Goal: Find specific page/section: Find specific page/section

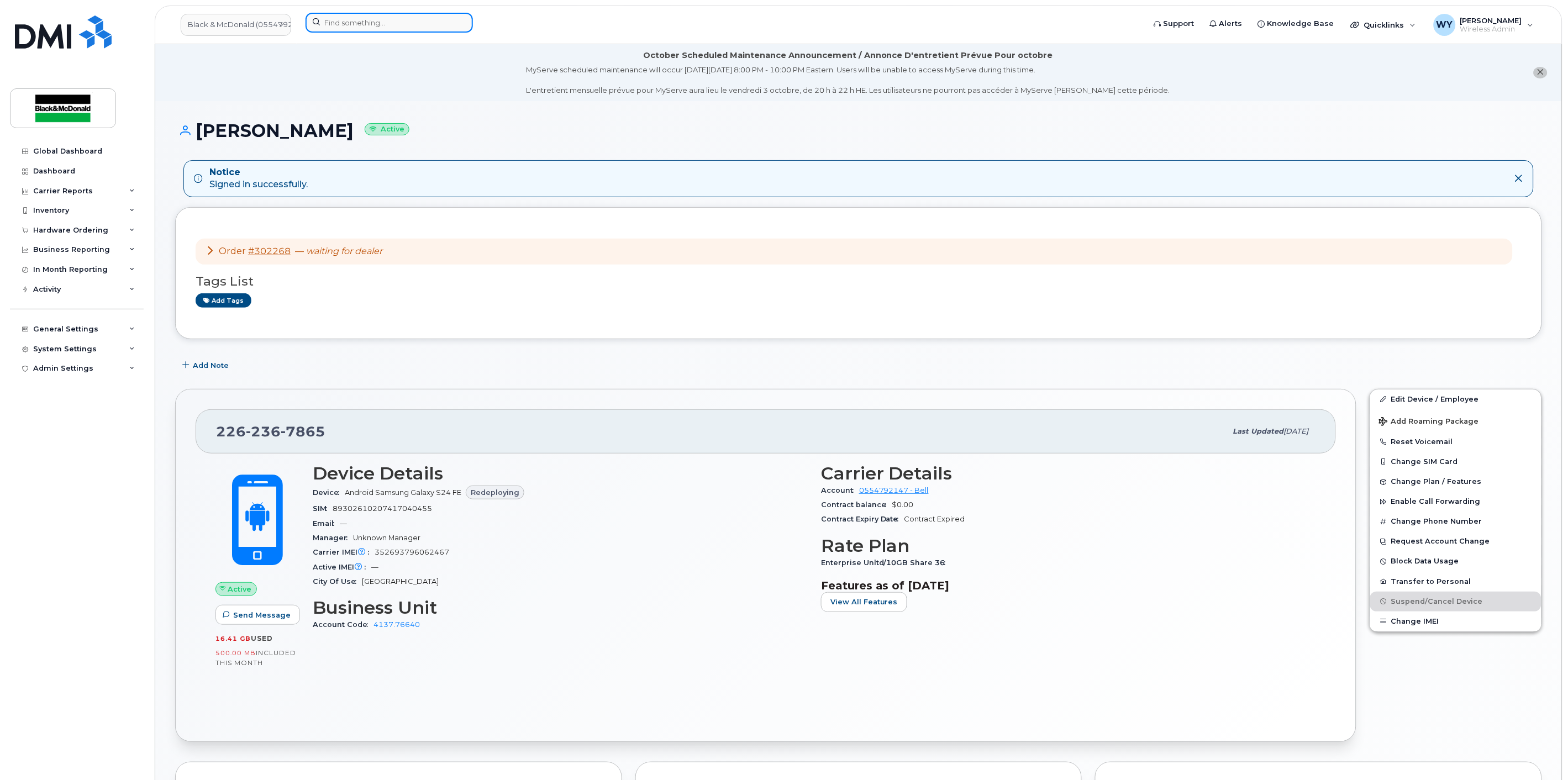
click at [358, 26] on input at bounding box center [390, 22] width 167 height 20
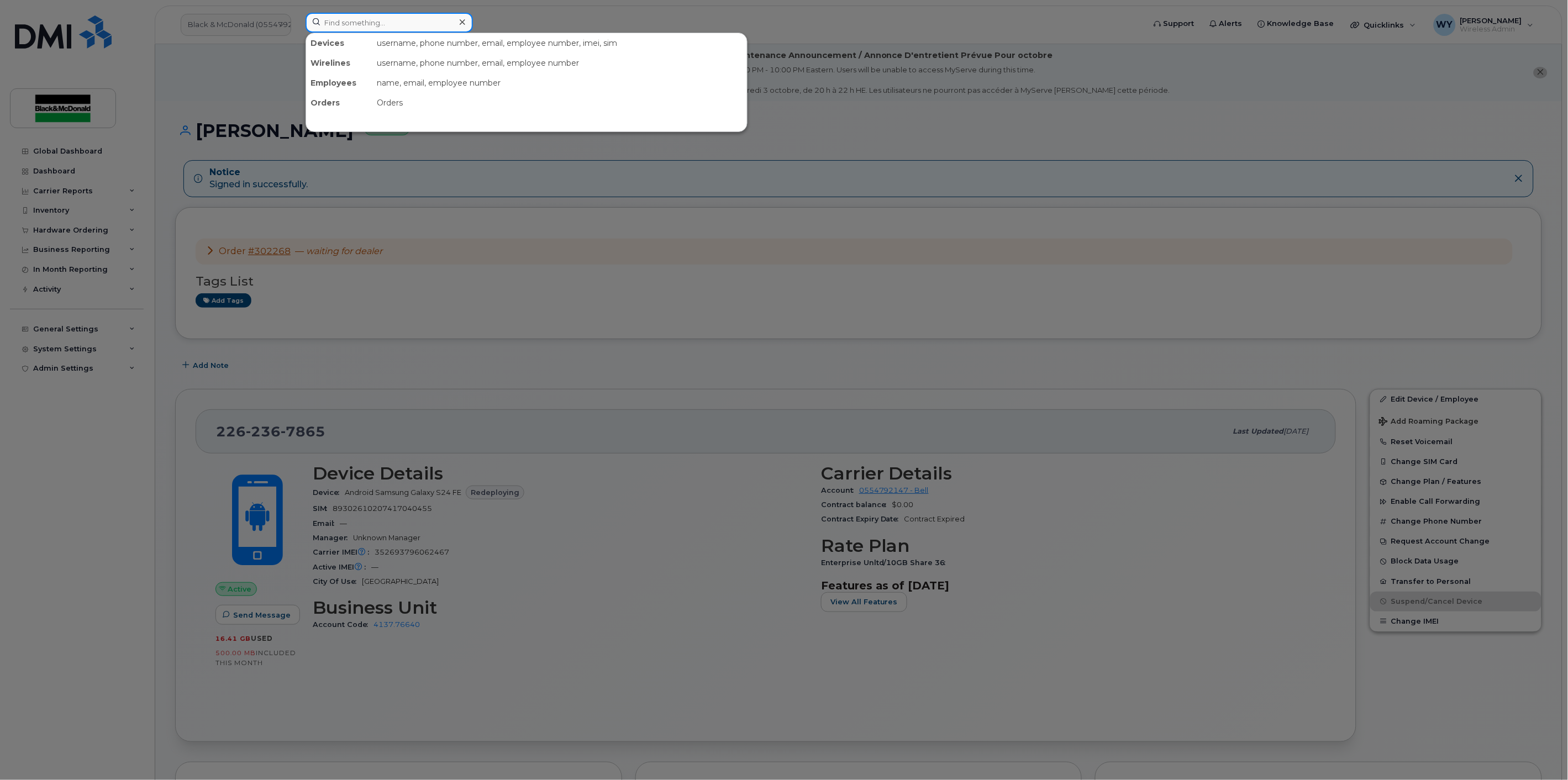
paste input "[PERSON_NAME]"
type input "[PERSON_NAME]"
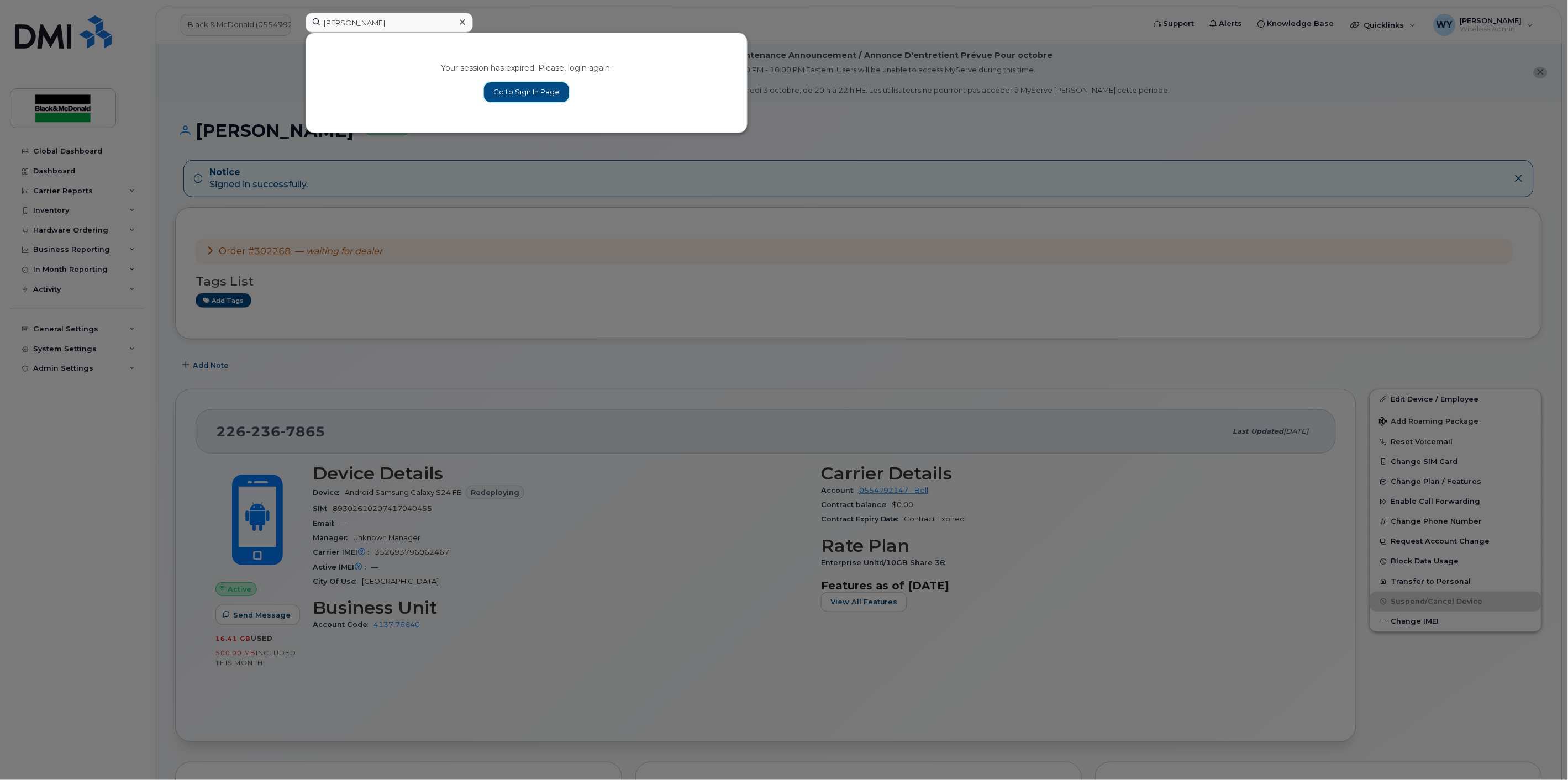
drag, startPoint x: 517, startPoint y: 94, endPoint x: 657, endPoint y: 118, distance: 142.0
click at [517, 94] on link "Go to Sign In Page" at bounding box center [526, 92] width 85 height 20
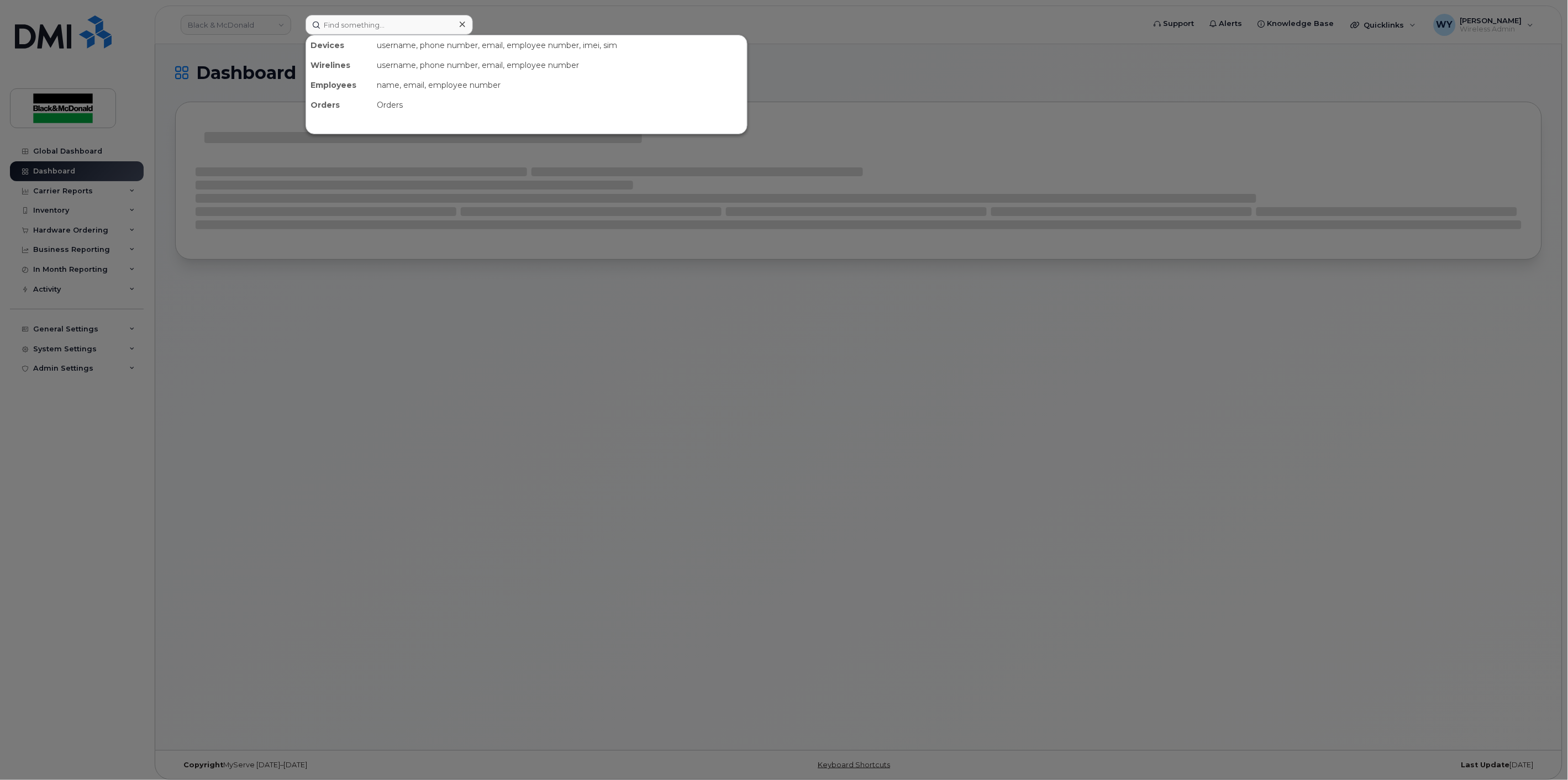
drag, startPoint x: 0, startPoint y: 0, endPoint x: 337, endPoint y: 27, distance: 338.1
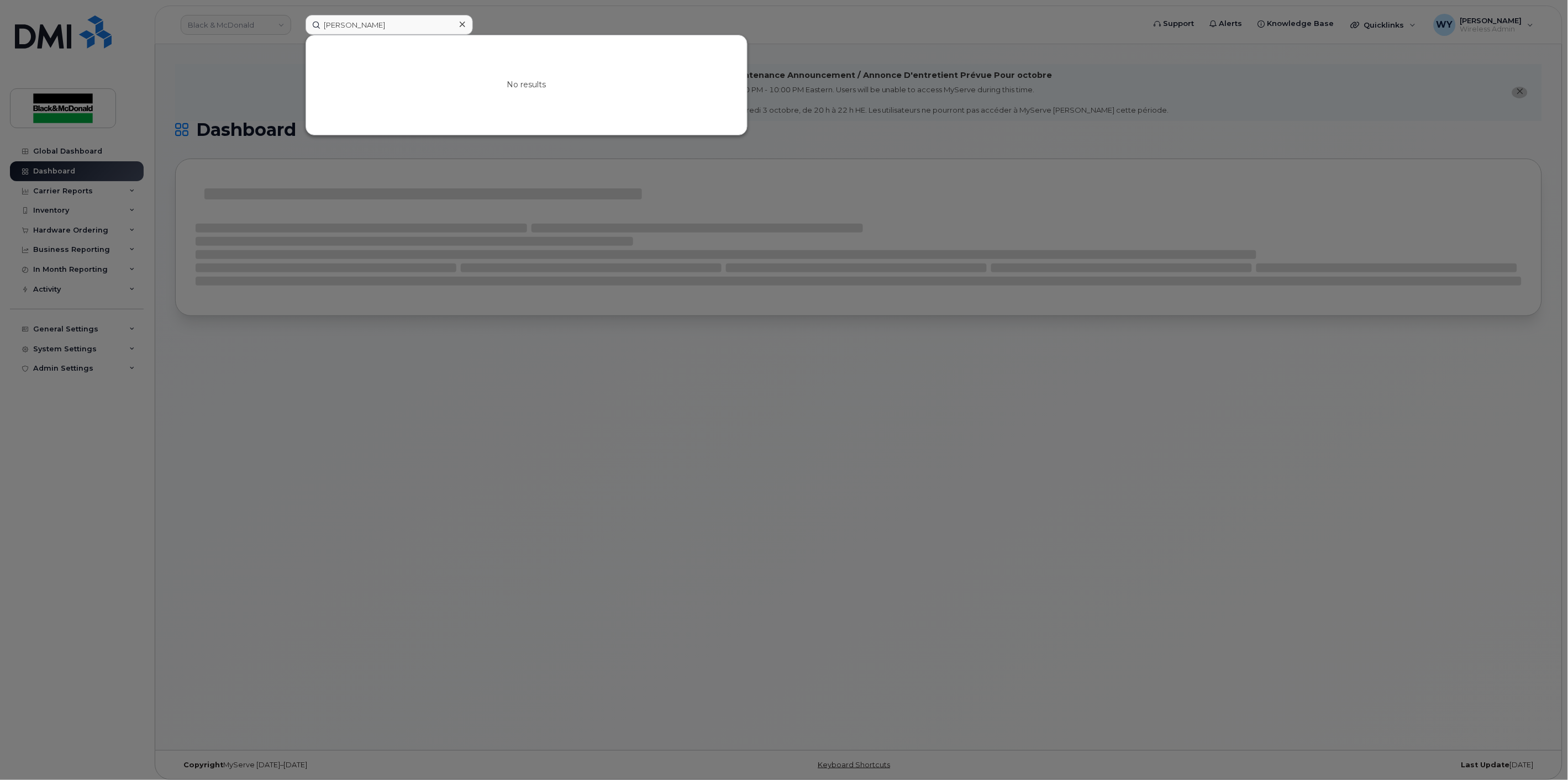
click at [409, 29] on input "[PERSON_NAME]" at bounding box center [390, 25] width 167 height 20
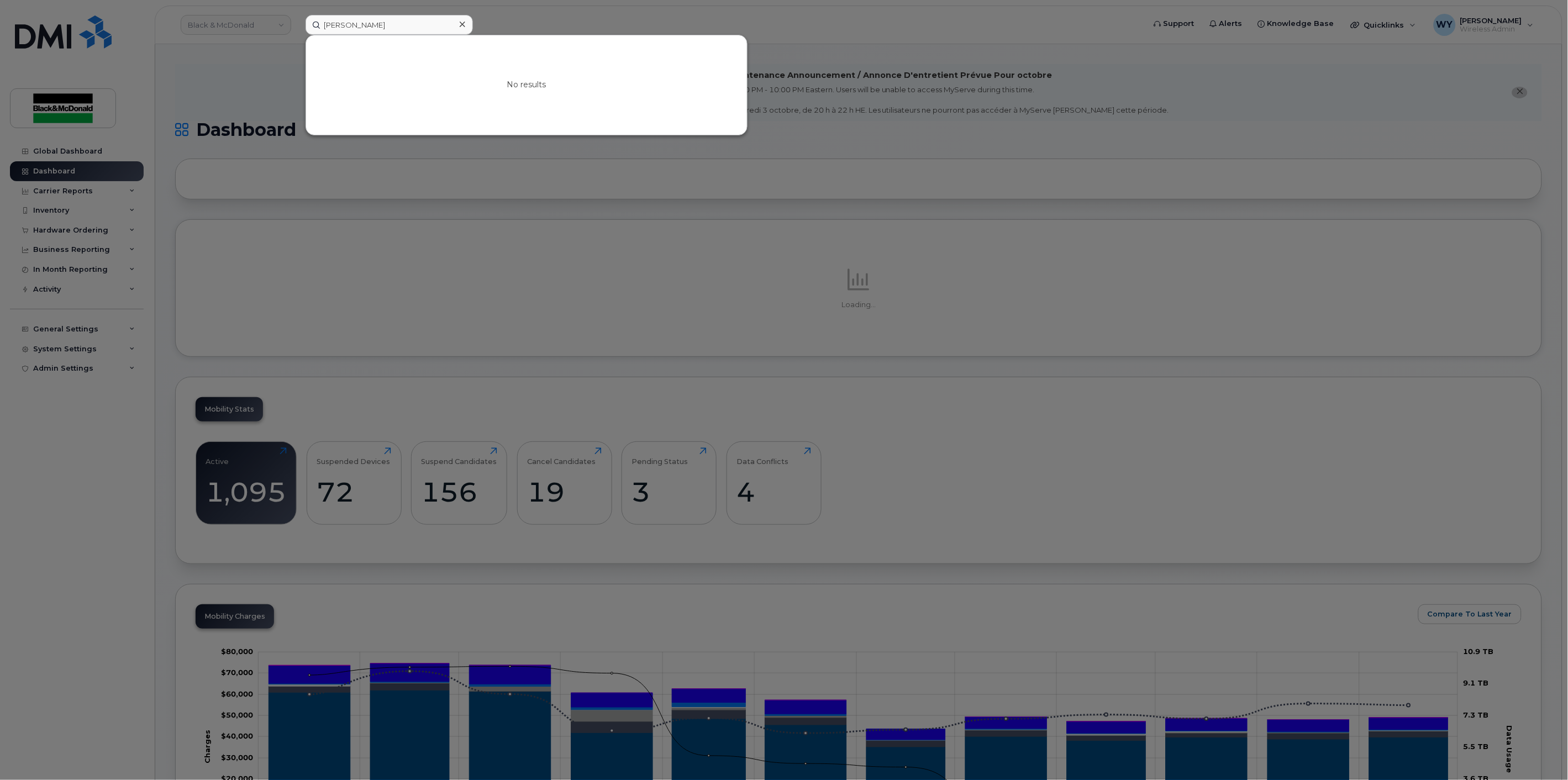
click at [439, 25] on input "[PERSON_NAME]" at bounding box center [390, 25] width 167 height 20
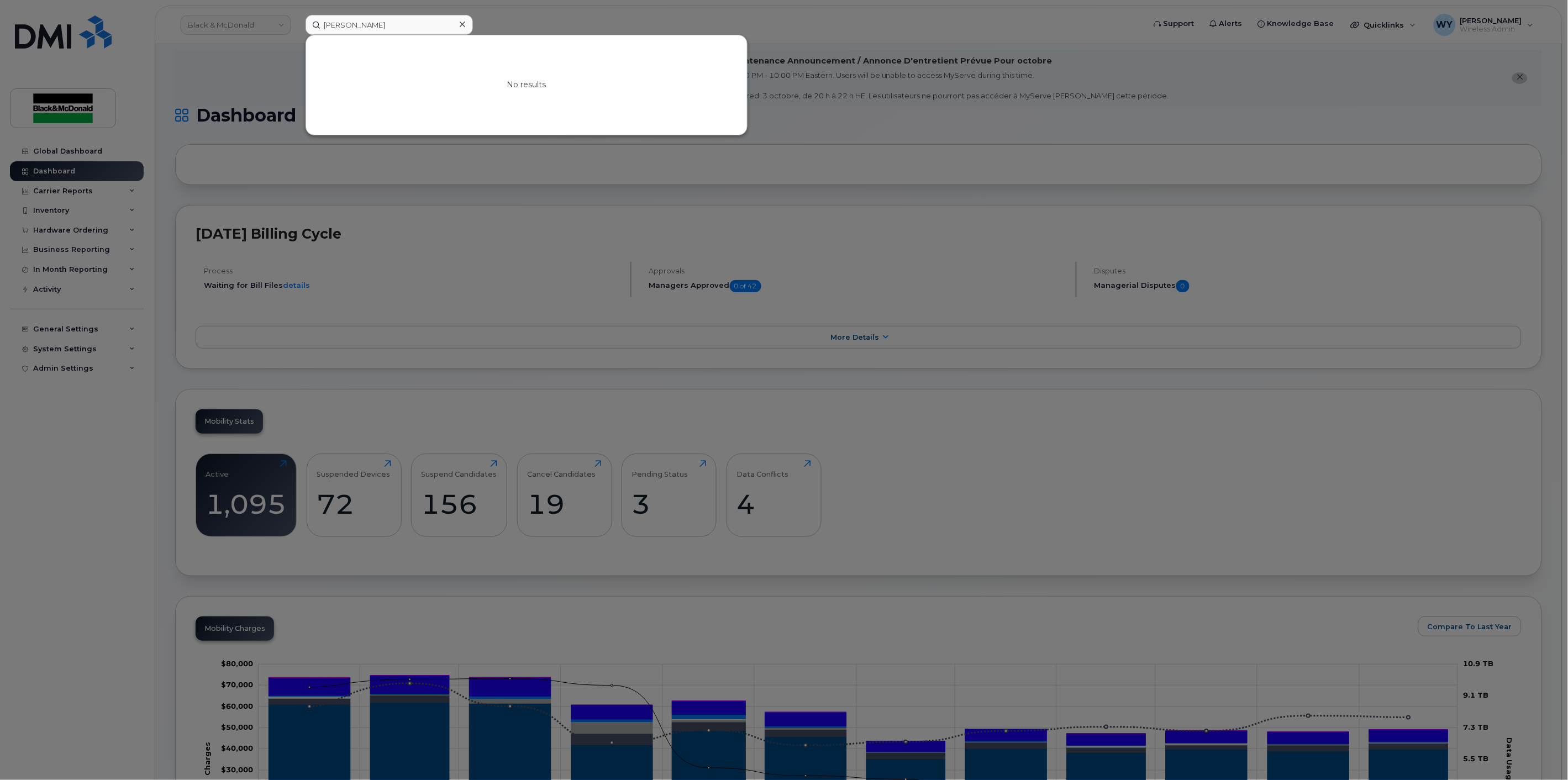
scroll to position [15, 0]
click at [404, 29] on input "[PERSON_NAME]" at bounding box center [390, 25] width 167 height 20
type input "Kenton"
click at [233, 59] on div at bounding box center [784, 390] width 1568 height 780
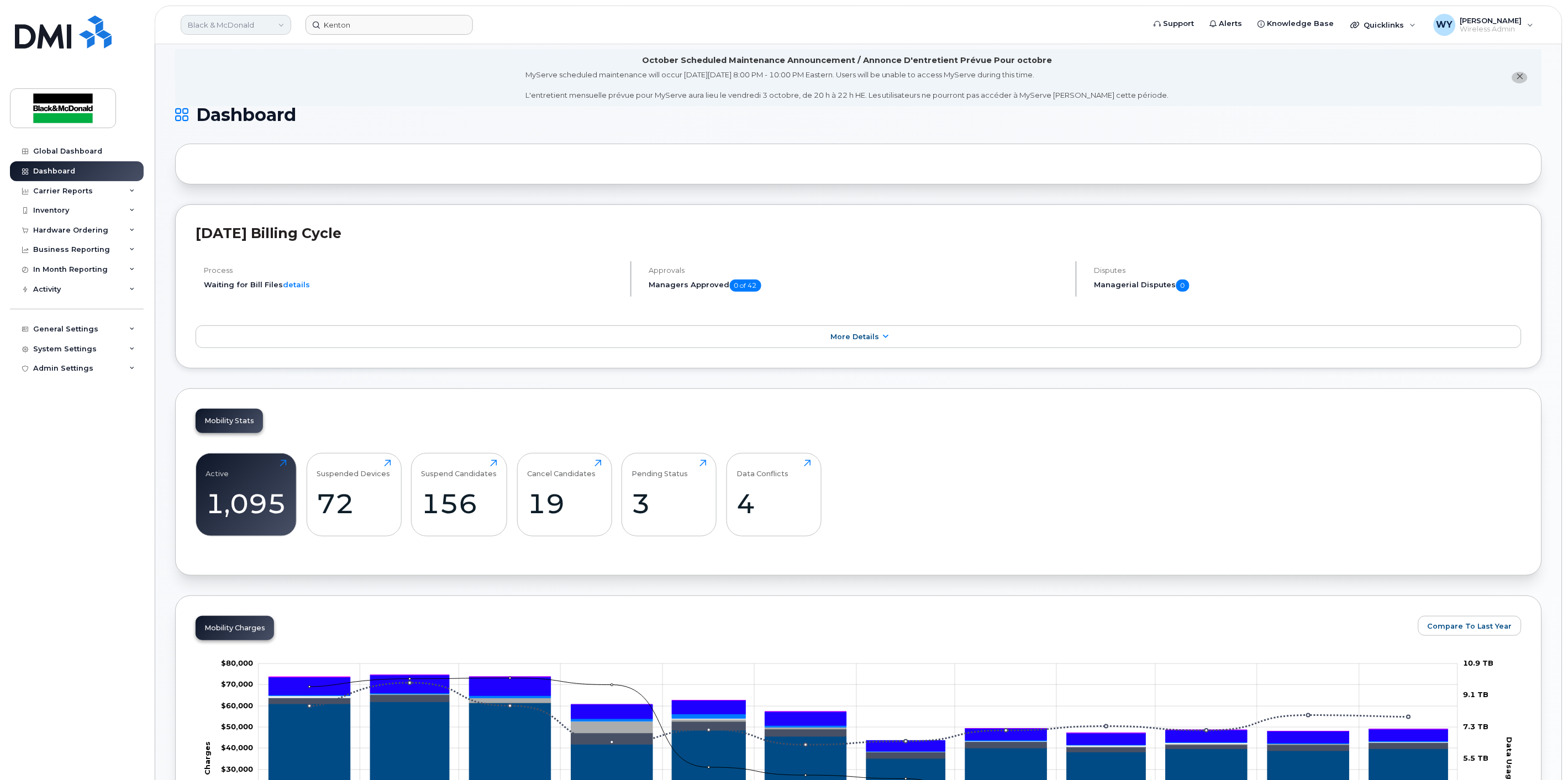
click at [233, 30] on link "Black & McDonald" at bounding box center [235, 25] width 110 height 20
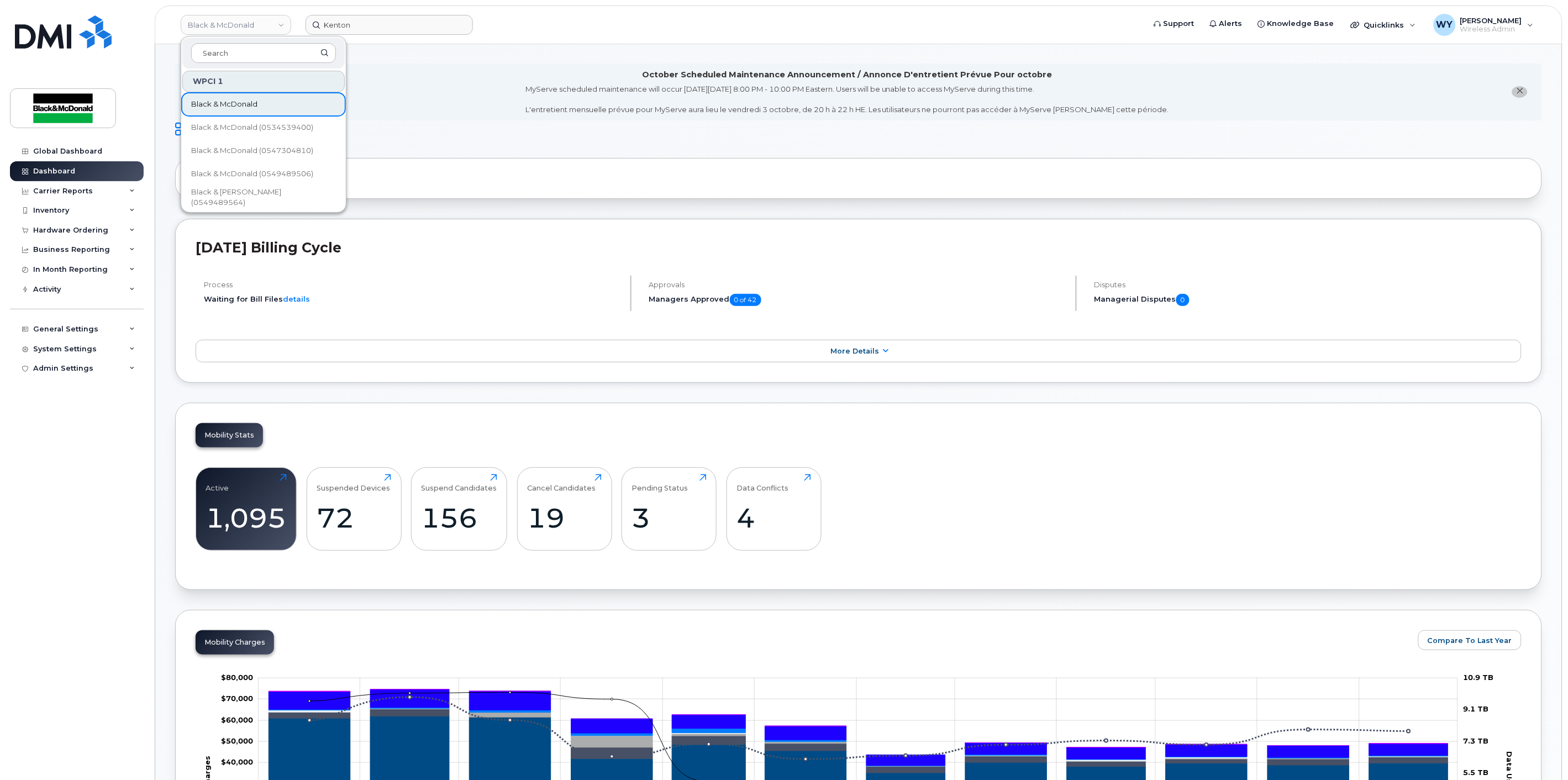
scroll to position [0, 0]
click at [256, 102] on span "Black & McDonald" at bounding box center [224, 104] width 66 height 11
